Goal: Task Accomplishment & Management: Manage account settings

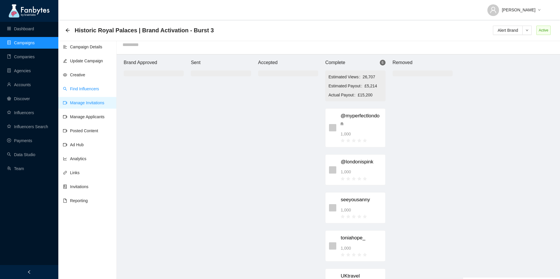
click at [84, 87] on link "Find Influencers" at bounding box center [81, 89] width 36 height 5
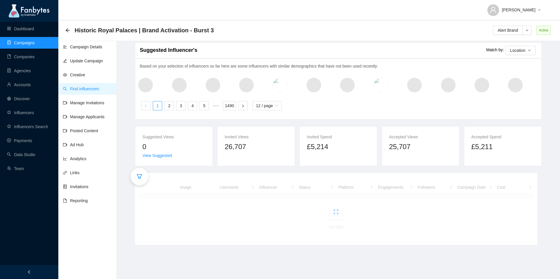
scroll to position [4, 0]
click at [141, 175] on icon "filter" at bounding box center [140, 177] width 6 height 6
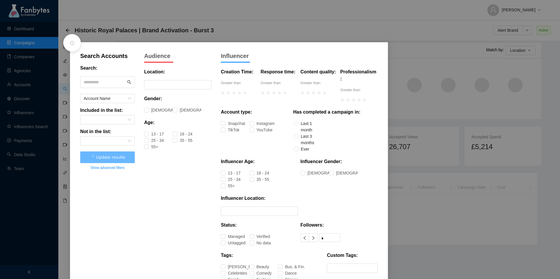
click at [114, 84] on input "text" at bounding box center [105, 82] width 42 height 9
paste input "**********"
type input "**********"
click at [108, 160] on button "Update results" at bounding box center [107, 158] width 55 height 12
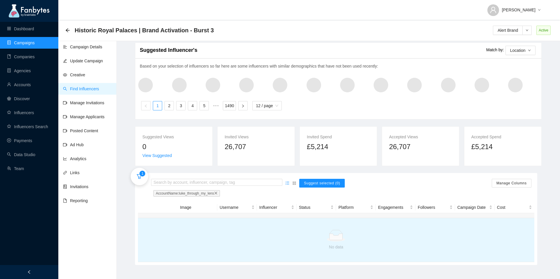
scroll to position [2, 0]
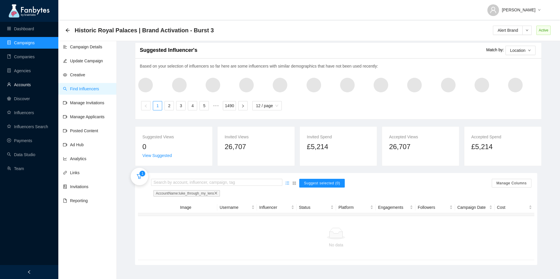
click at [30, 87] on link "Accounts" at bounding box center [19, 85] width 24 height 5
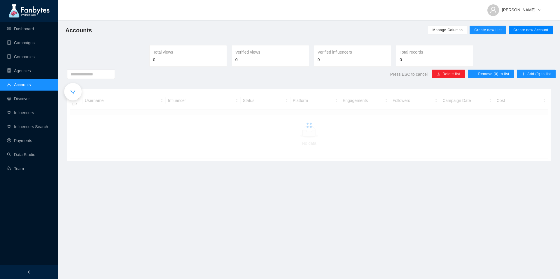
click at [528, 31] on span "Create new Account" at bounding box center [530, 30] width 35 height 5
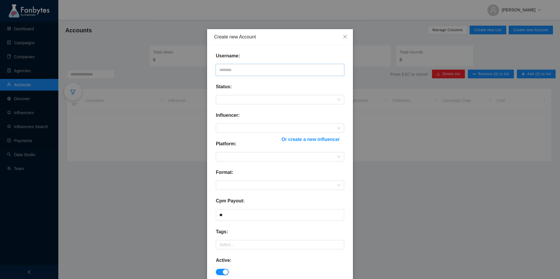
click at [264, 70] on input "text" at bounding box center [280, 70] width 128 height 12
paste input "**********"
click at [220, 72] on input "**********" at bounding box center [280, 70] width 128 height 12
click at [225, 99] on span at bounding box center [279, 99] width 121 height 9
type input "**********"
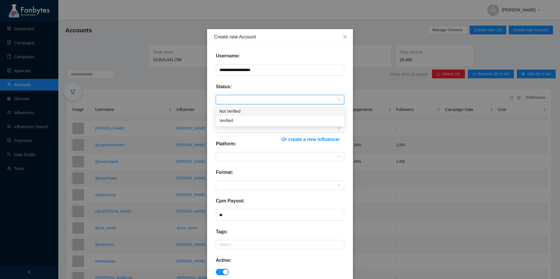
click at [233, 114] on div "Not Verified" at bounding box center [279, 111] width 121 height 6
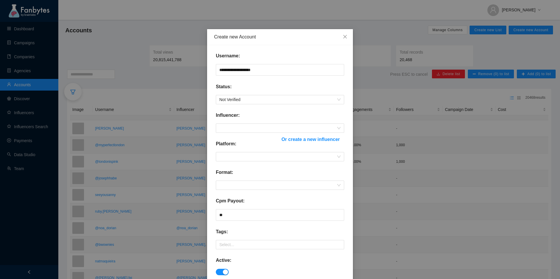
click at [232, 122] on div "Influencer:" at bounding box center [280, 118] width 128 height 12
click at [232, 127] on span at bounding box center [279, 128] width 121 height 9
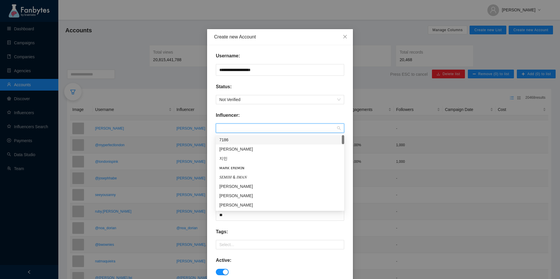
click at [324, 117] on div "Influencer:" at bounding box center [280, 118] width 128 height 12
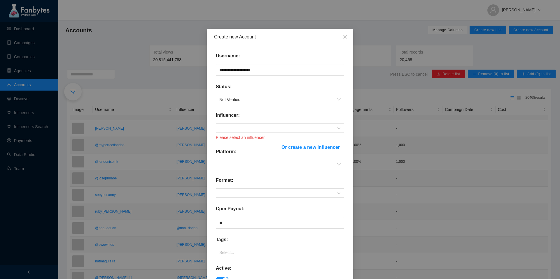
click at [321, 147] on span "Or create a new influencer" at bounding box center [311, 147] width 58 height 7
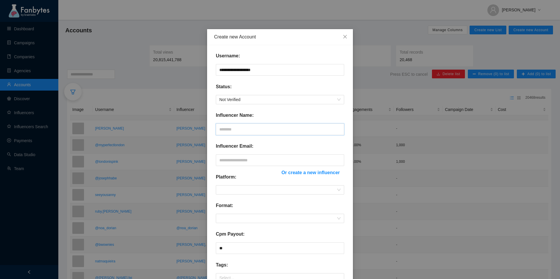
click at [246, 131] on input "text" at bounding box center [280, 130] width 128 height 12
click at [241, 163] on input "text" at bounding box center [280, 161] width 128 height 12
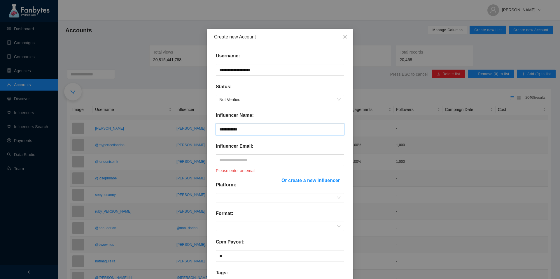
click at [244, 130] on input "**********" at bounding box center [280, 130] width 128 height 12
type input "**********"
click at [233, 161] on input "text" at bounding box center [280, 161] width 128 height 12
paste input "**********"
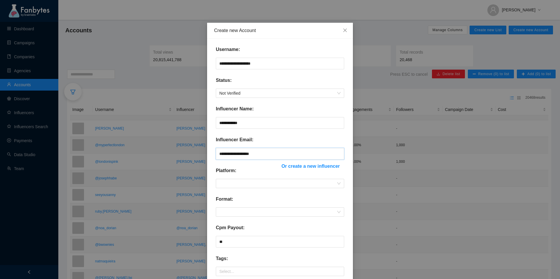
scroll to position [15, 0]
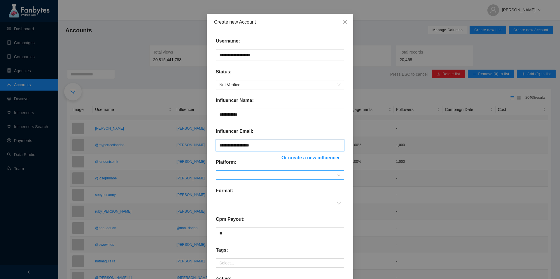
click at [235, 177] on span at bounding box center [279, 175] width 121 height 9
type input "**********"
click at [239, 193] on div "Instagram" at bounding box center [279, 196] width 121 height 6
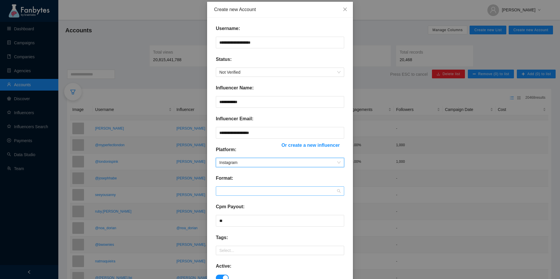
click at [242, 191] on span at bounding box center [279, 191] width 121 height 9
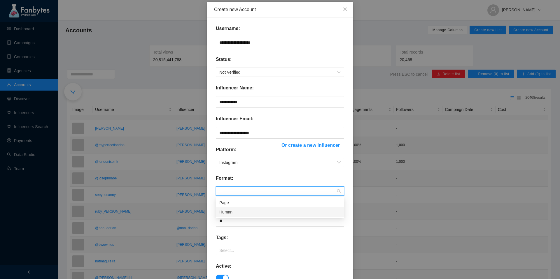
click at [237, 211] on div "Human" at bounding box center [279, 212] width 121 height 6
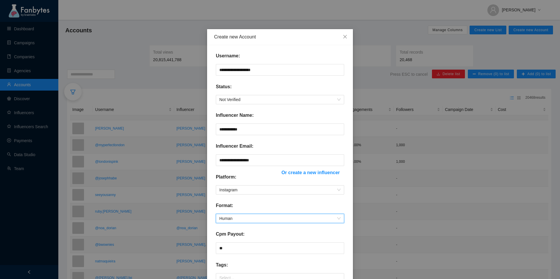
scroll to position [89, 0]
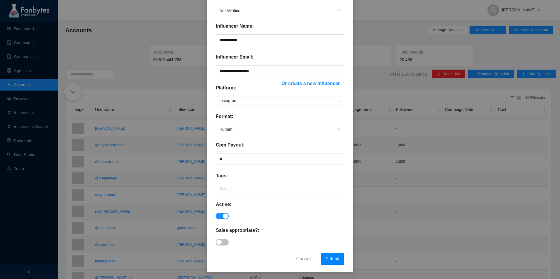
click at [329, 259] on span "Submit" at bounding box center [333, 259] width 14 height 5
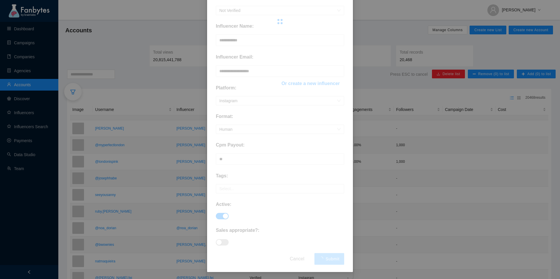
scroll to position [60, 0]
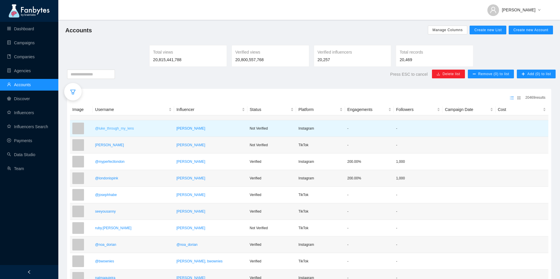
click at [158, 126] on p "@luke_through_my_lens" at bounding box center [133, 129] width 77 height 6
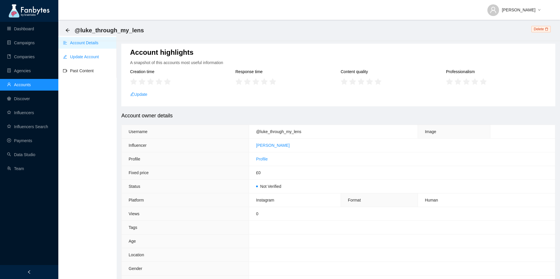
click at [83, 55] on link "Update Account" at bounding box center [81, 57] width 36 height 5
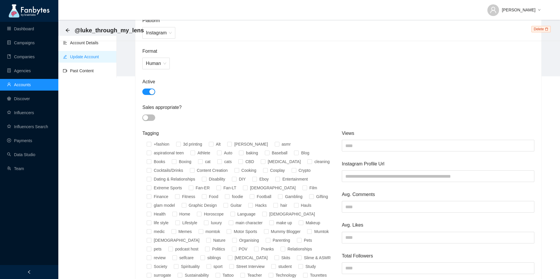
scroll to position [208, 0]
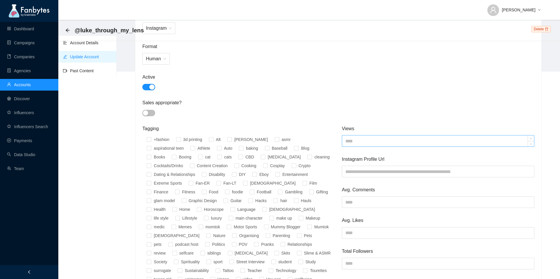
click at [362, 138] on input at bounding box center [438, 141] width 192 height 11
type input "****"
type input "*"
type input "***"
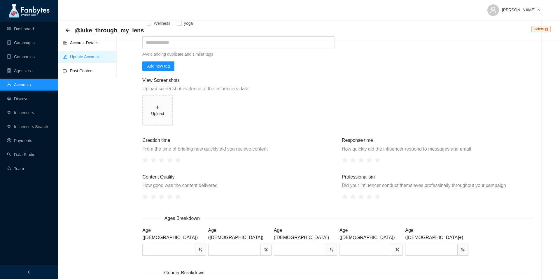
scroll to position [525, 0]
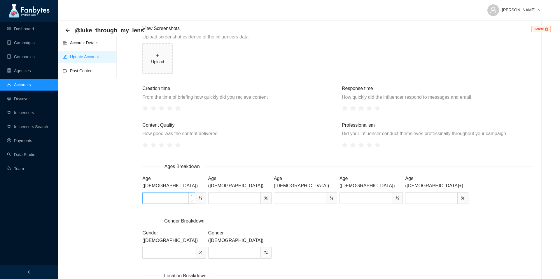
type input "***"
click at [178, 193] on input at bounding box center [169, 198] width 52 height 11
type input "**"
click at [224, 193] on input at bounding box center [235, 198] width 52 height 11
type input "**"
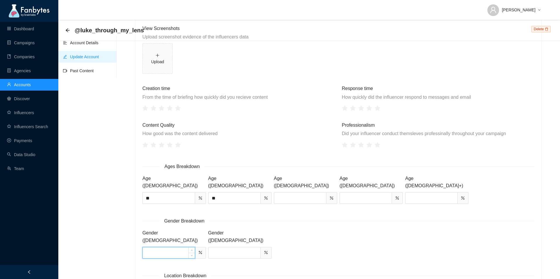
click at [160, 248] on input at bounding box center [169, 253] width 52 height 11
type input "**"
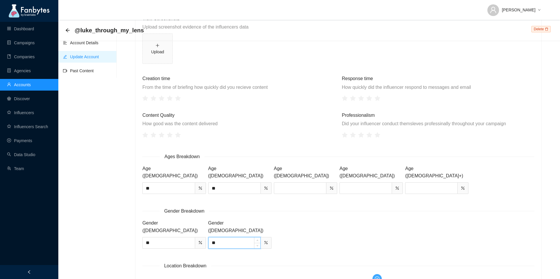
type input "**"
click at [377, 277] on icon "plus-circle" at bounding box center [377, 279] width 5 height 5
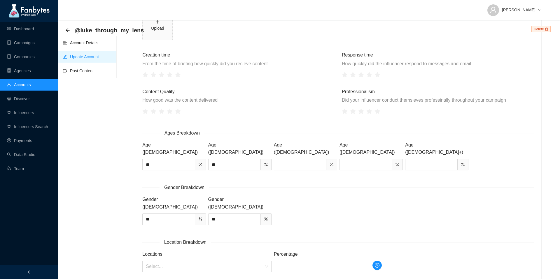
scroll to position [565, 0]
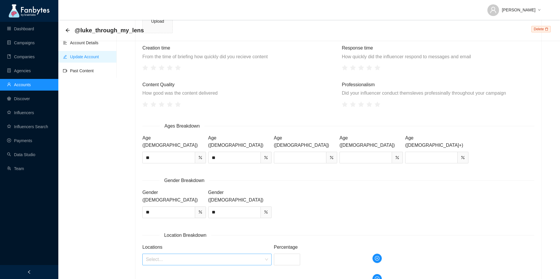
click at [205, 254] on input "search" at bounding box center [205, 259] width 118 height 11
type input "**********"
click at [200, 250] on div "[GEOGRAPHIC_DATA]" at bounding box center [207, 249] width 122 height 6
click at [290, 254] on input at bounding box center [287, 259] width 26 height 11
type input "**"
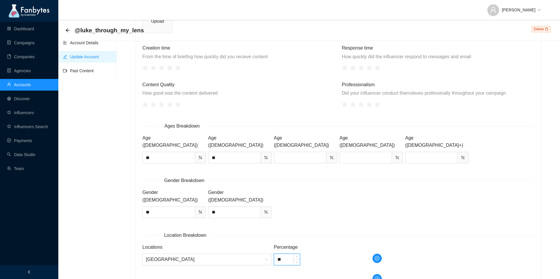
type input "*"
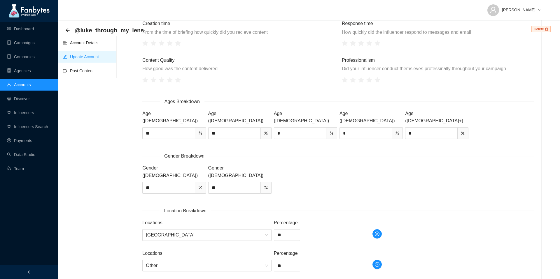
scroll to position [596, 0]
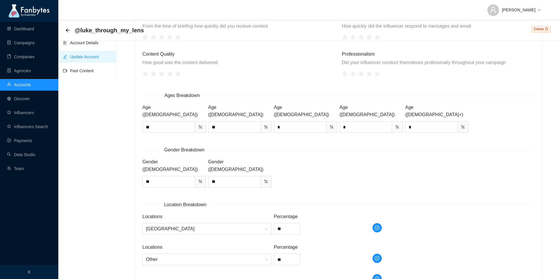
click at [26, 31] on link "Dashboard" at bounding box center [20, 29] width 27 height 5
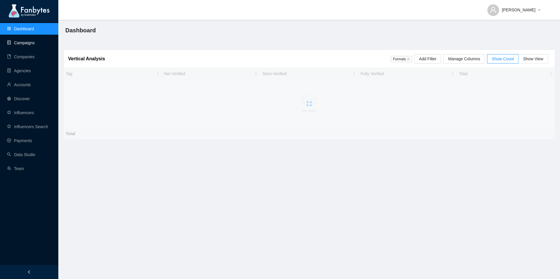
click at [24, 42] on link "Campaigns" at bounding box center [21, 43] width 28 height 5
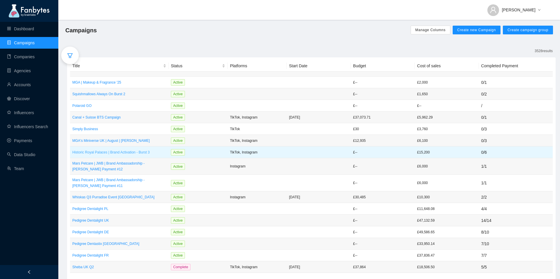
click at [109, 154] on p "Historic Royal Palaces | Brand Activation - Burst 3" at bounding box center [119, 153] width 94 height 6
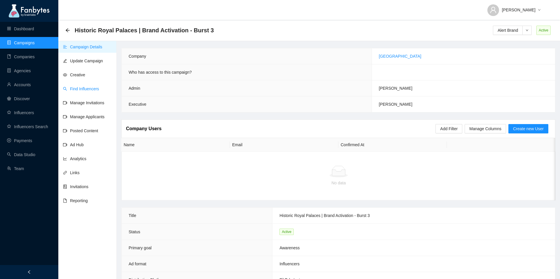
click at [89, 87] on link "Find Influencers" at bounding box center [81, 89] width 36 height 5
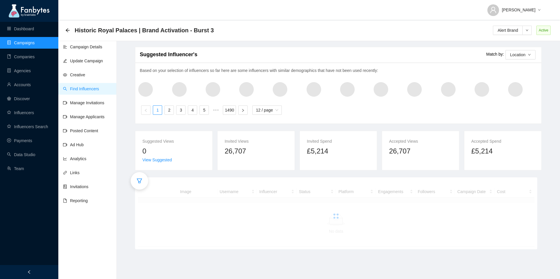
click at [143, 182] on div at bounding box center [140, 181] width 18 height 18
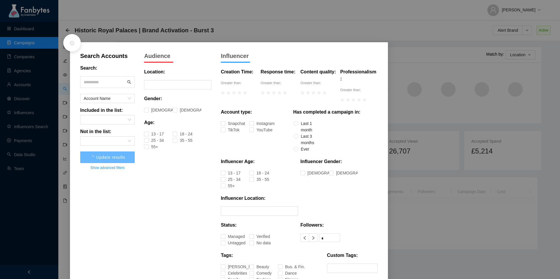
click at [108, 81] on input "text" at bounding box center [105, 82] width 42 height 9
paste input "**********"
click at [101, 82] on input "**********" at bounding box center [105, 82] width 42 height 9
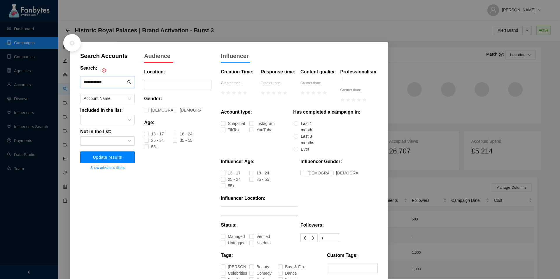
type input "**********"
click at [120, 159] on span "Update results" at bounding box center [107, 157] width 29 height 5
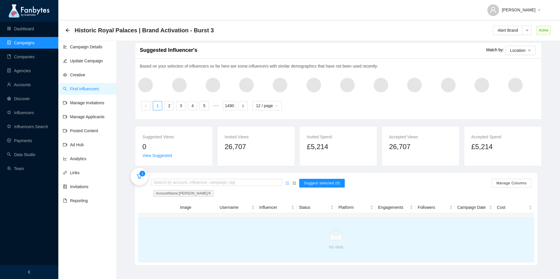
scroll to position [2, 0]
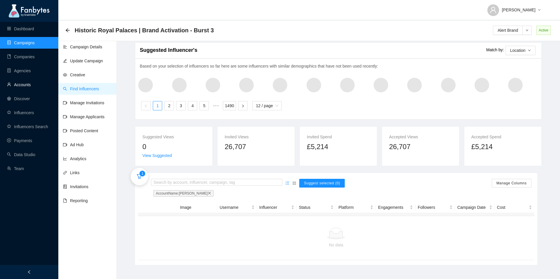
click at [29, 83] on link "Accounts" at bounding box center [19, 85] width 24 height 5
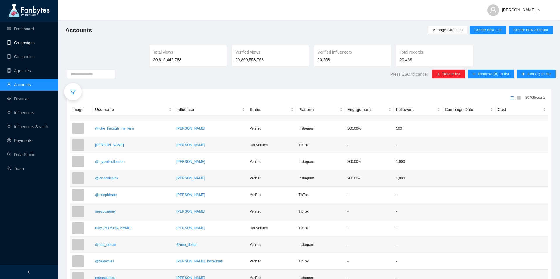
click at [31, 41] on link "Campaigns" at bounding box center [21, 43] width 28 height 5
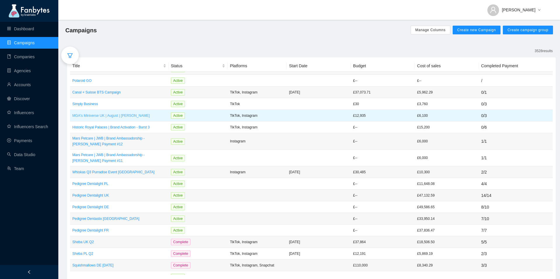
scroll to position [28, 0]
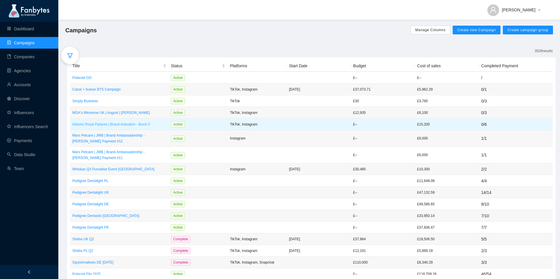
click at [131, 124] on p "Historic Royal Palaces | Brand Activation - Burst 3" at bounding box center [119, 125] width 94 height 6
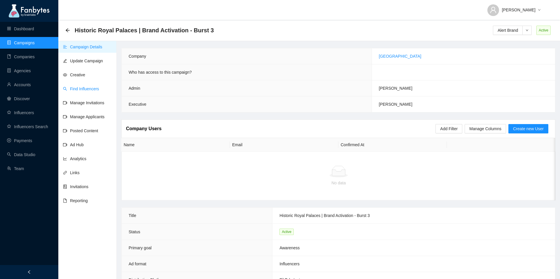
click at [84, 88] on link "Find Influencers" at bounding box center [81, 89] width 36 height 5
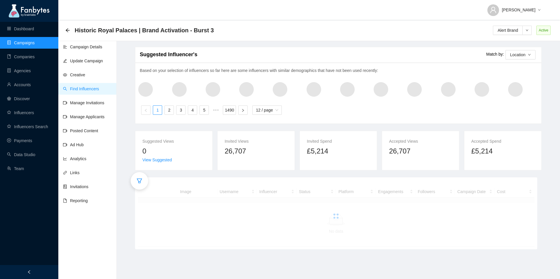
click at [133, 180] on div at bounding box center [140, 181] width 18 height 18
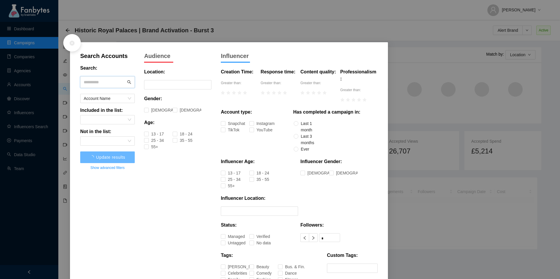
click at [112, 83] on input "text" at bounding box center [105, 82] width 42 height 9
type input "**********"
click at [112, 159] on span "Update results" at bounding box center [107, 157] width 29 height 5
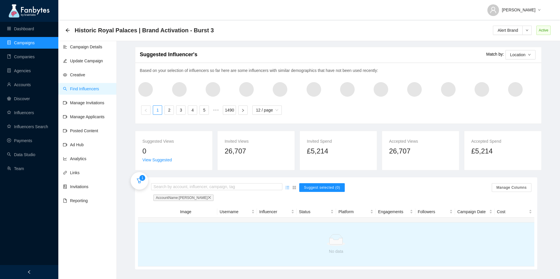
scroll to position [4, 0]
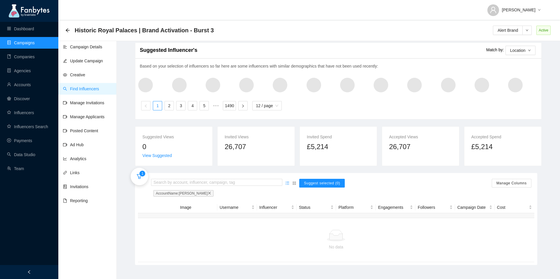
click at [208, 193] on icon "close" at bounding box center [210, 194] width 4 height 4
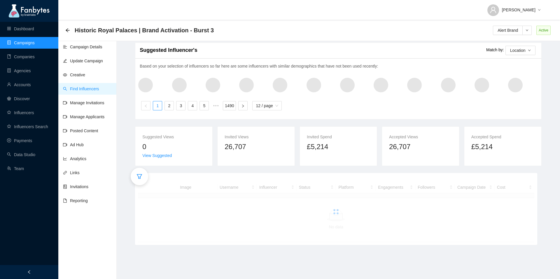
click at [136, 182] on div at bounding box center [140, 177] width 18 height 18
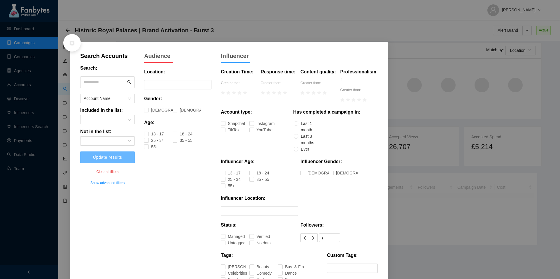
click at [121, 85] on input "text" at bounding box center [105, 82] width 42 height 9
paste input "**********"
type input "**********"
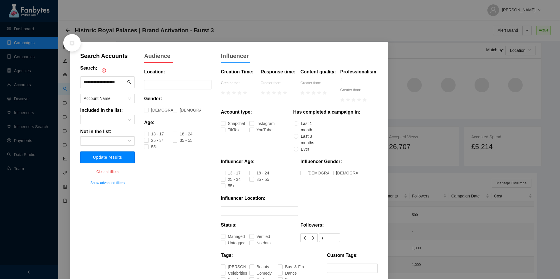
click at [107, 156] on span "Update results" at bounding box center [107, 157] width 29 height 5
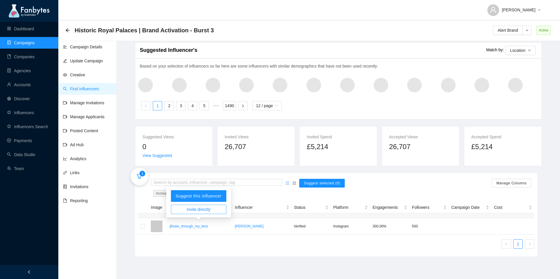
click at [214, 210] on button "Invite directly" at bounding box center [198, 209] width 55 height 9
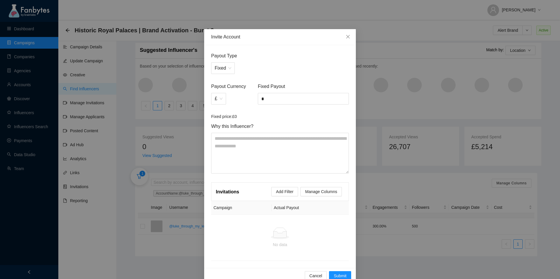
scroll to position [11, 0]
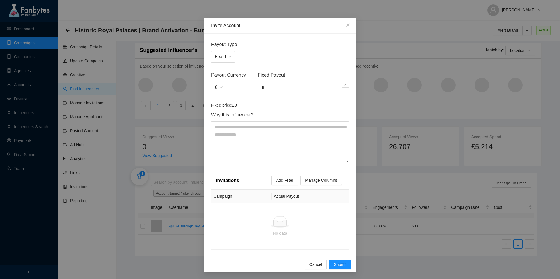
click at [270, 86] on input "*" at bounding box center [303, 87] width 90 height 11
type input "*"
click at [338, 262] on span "Submit" at bounding box center [340, 265] width 13 height 6
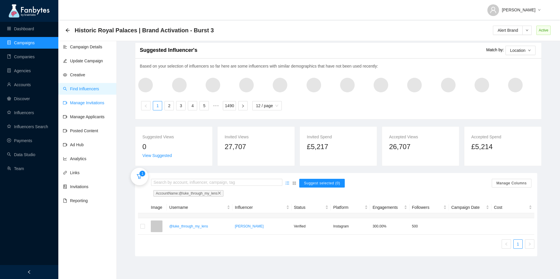
click at [95, 105] on link "Manage Invitations" at bounding box center [83, 103] width 41 height 5
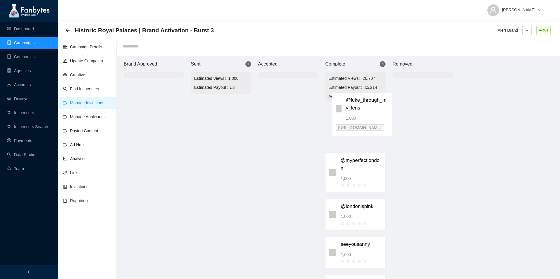
drag, startPoint x: 229, startPoint y: 116, endPoint x: 368, endPoint y: 111, distance: 139.2
click at [368, 111] on div "Brand Approved Sent 1 Estimated Views 1,000 Estimated Payout £3 @luke_through_m…" at bounding box center [288, 168] width 350 height 225
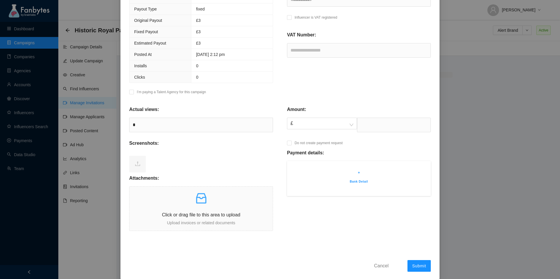
scroll to position [107, 0]
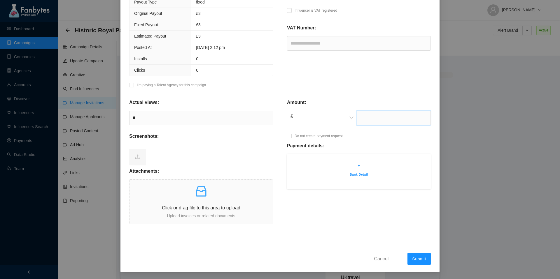
click at [364, 124] on input "text" at bounding box center [394, 118] width 74 height 15
type input "****"
click at [333, 195] on div "Amount: £ **** Do not create payment request Payment details: + Bank Detail" at bounding box center [359, 158] width 158 height 133
click at [211, 203] on div "Click or drag file to this area to upload Upload invoices or related documents" at bounding box center [201, 202] width 143 height 35
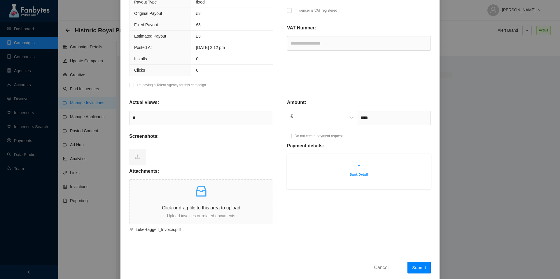
click at [417, 266] on span "Submit" at bounding box center [419, 268] width 14 height 5
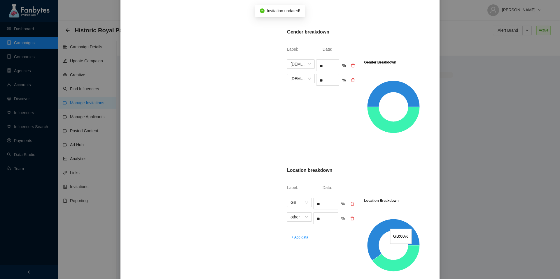
scroll to position [290, 0]
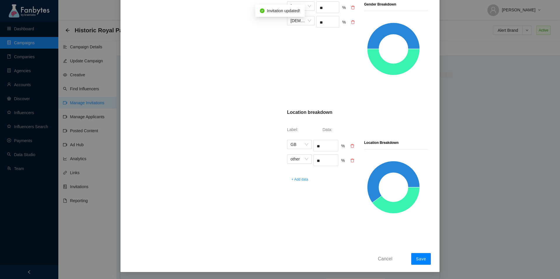
click at [419, 254] on button "Save" at bounding box center [421, 260] width 20 height 12
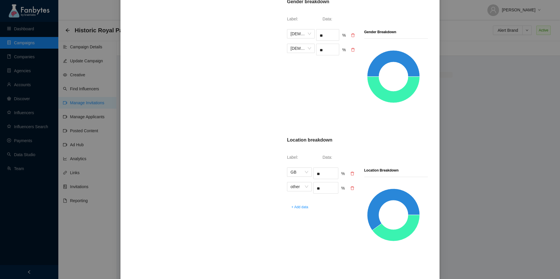
scroll to position [318, 0]
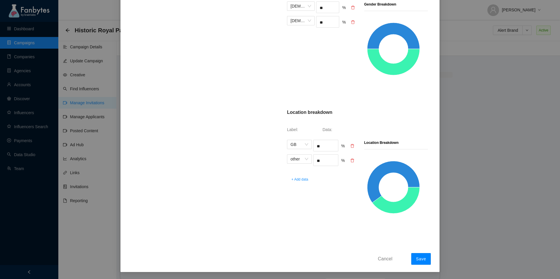
click at [423, 260] on span "Save" at bounding box center [421, 259] width 10 height 5
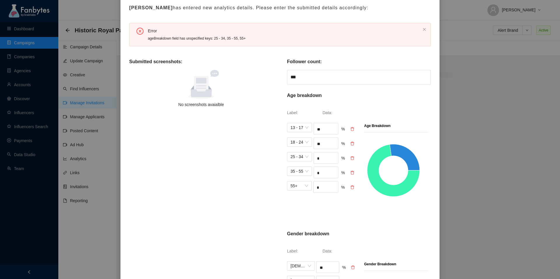
scroll to position [85, 0]
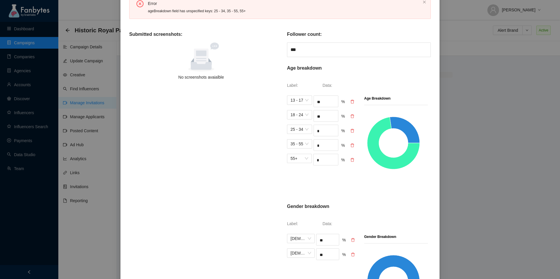
click at [350, 132] on div "25 - 34 * %" at bounding box center [322, 131] width 70 height 12
click at [350, 132] on icon "delete" at bounding box center [352, 131] width 4 height 4
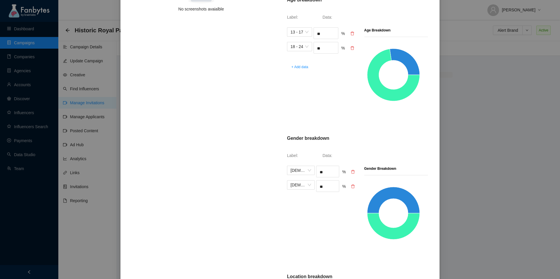
scroll to position [318, 0]
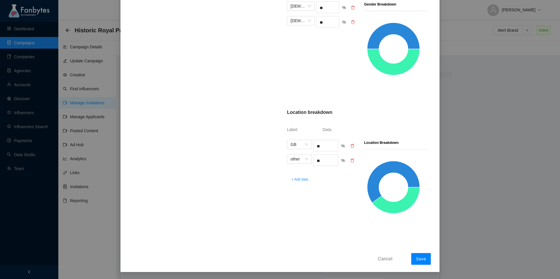
click at [420, 259] on span "Save" at bounding box center [421, 259] width 10 height 5
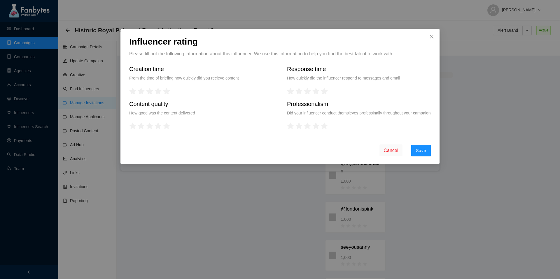
scroll to position [0, 0]
click at [417, 153] on span "Save" at bounding box center [421, 150] width 10 height 5
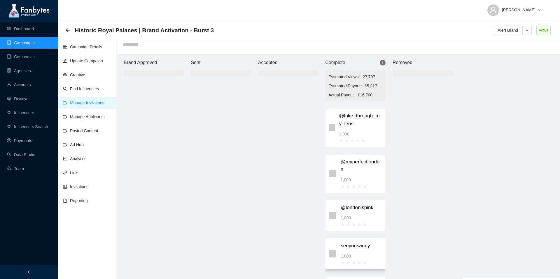
scroll to position [111, 0]
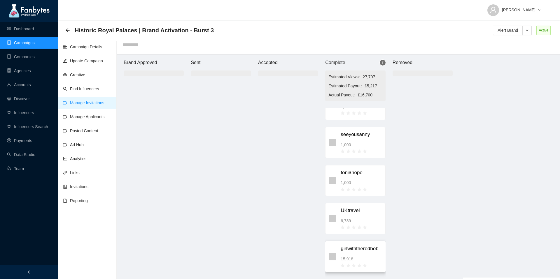
click at [362, 256] on div "15,918" at bounding box center [361, 259] width 41 height 6
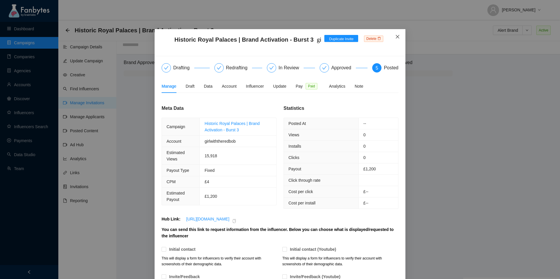
click at [397, 37] on icon "close" at bounding box center [397, 36] width 5 height 5
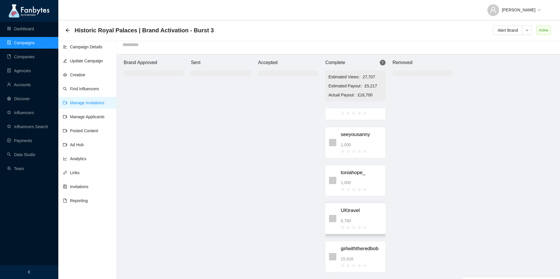
click at [351, 217] on div "UKtravel 6,789" at bounding box center [361, 219] width 41 height 24
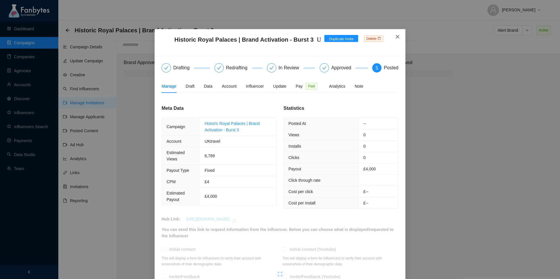
click at [397, 38] on icon "close" at bounding box center [397, 36] width 5 height 5
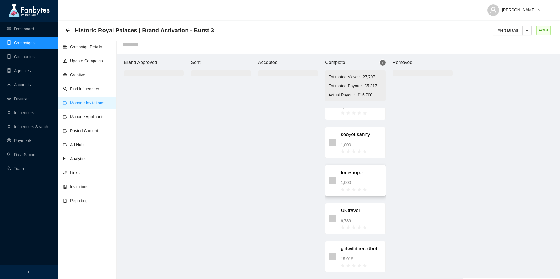
click at [355, 184] on div "1,000" at bounding box center [361, 183] width 41 height 6
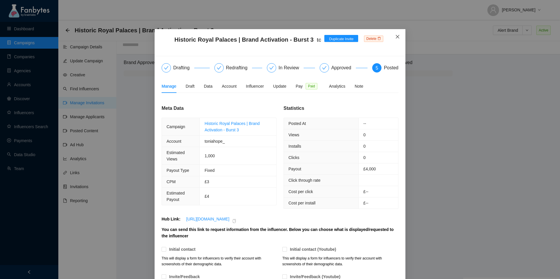
click at [397, 36] on icon "close" at bounding box center [398, 37] width 4 height 4
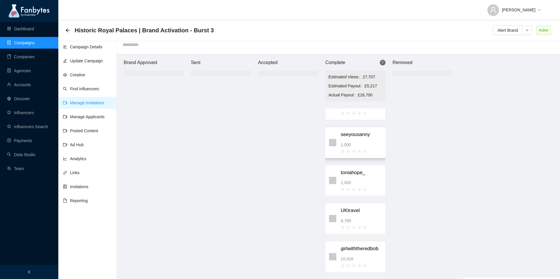
click at [360, 140] on div "seeyousanny 1,000" at bounding box center [361, 143] width 41 height 24
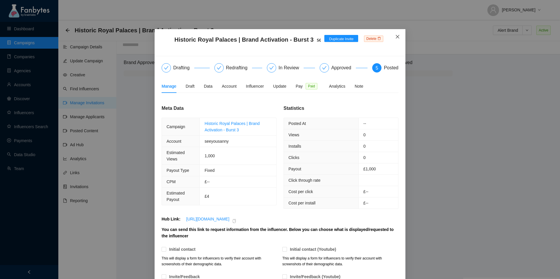
click at [392, 36] on span "Close" at bounding box center [398, 37] width 16 height 16
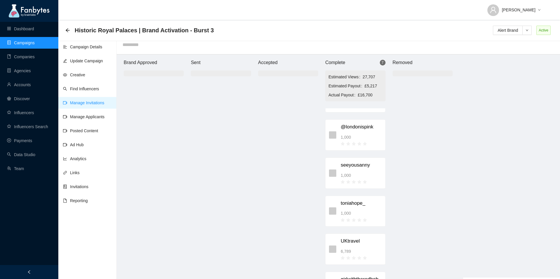
scroll to position [80, 0]
click at [363, 135] on div "1,000" at bounding box center [361, 138] width 41 height 6
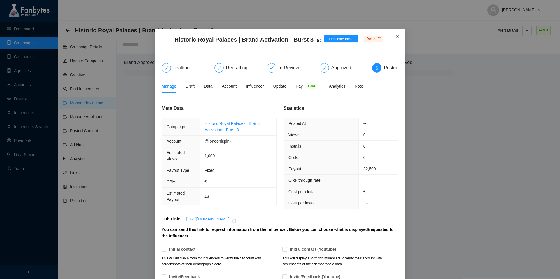
click at [399, 38] on icon "close" at bounding box center [398, 37] width 4 height 4
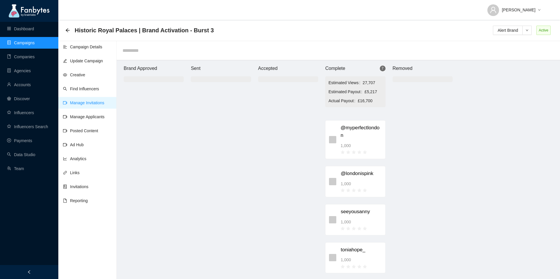
scroll to position [36, 0]
click at [357, 146] on div "1,000" at bounding box center [361, 149] width 41 height 6
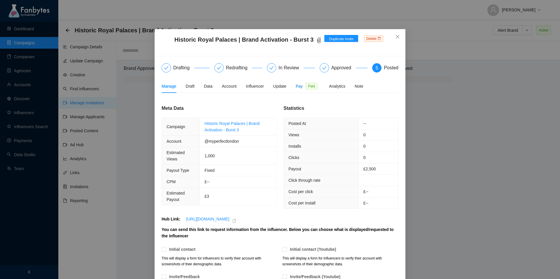
click at [308, 88] on div "Pay Paid" at bounding box center [308, 86] width 24 height 6
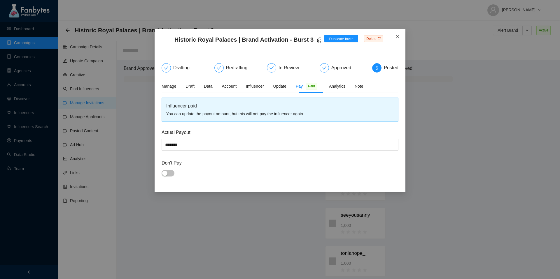
click at [397, 36] on icon "close" at bounding box center [397, 36] width 5 height 5
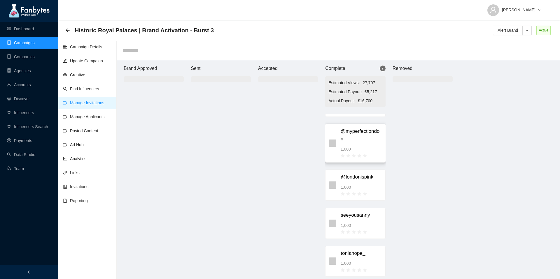
scroll to position [0, 0]
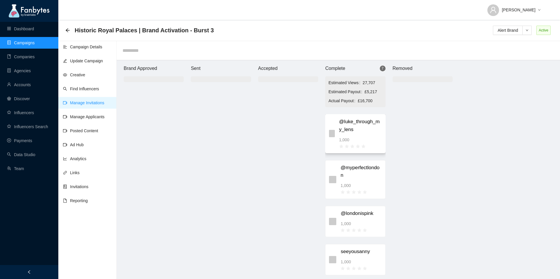
click at [351, 137] on div "1,000" at bounding box center [360, 140] width 43 height 6
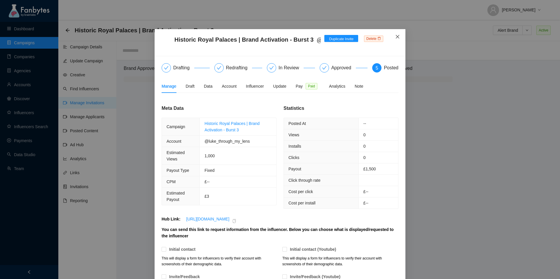
click at [399, 36] on icon "close" at bounding box center [398, 37] width 4 height 4
